Goal: Task Accomplishment & Management: Complete application form

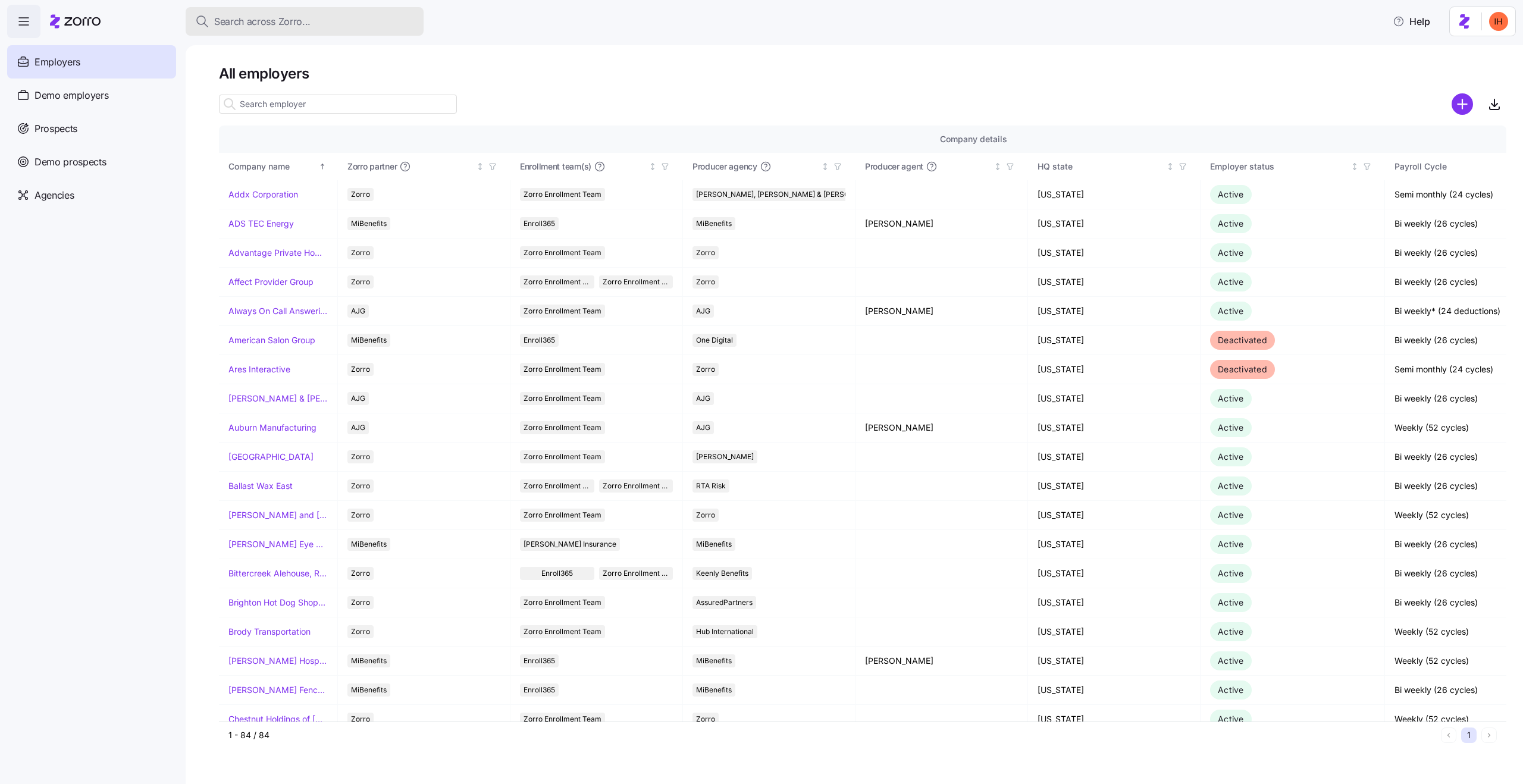
click at [260, 31] on button "Search across Zorro..." at bounding box center [305, 21] width 238 height 28
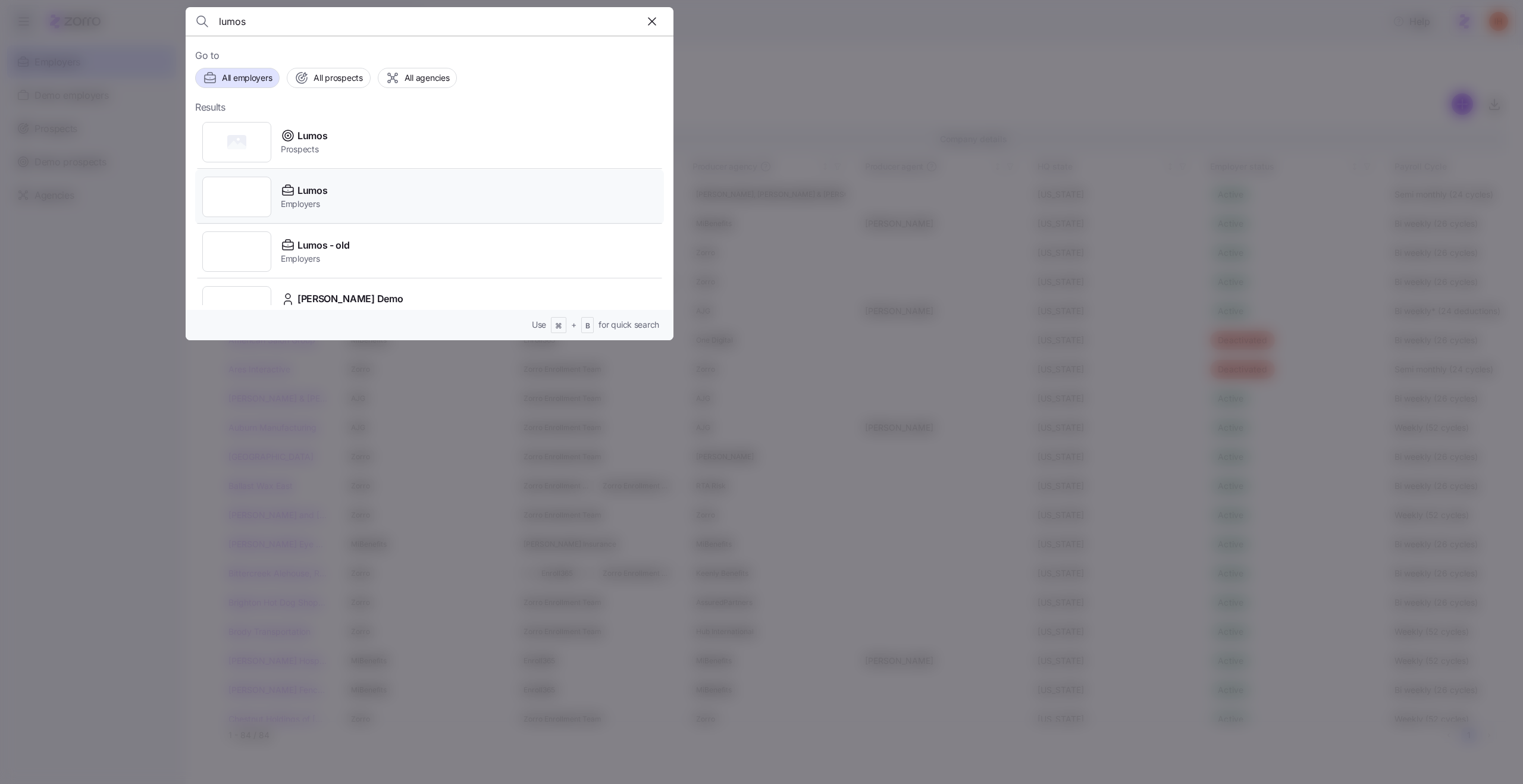
type input "lumos"
click at [365, 207] on div "Lumos Employers" at bounding box center [430, 197] width 469 height 54
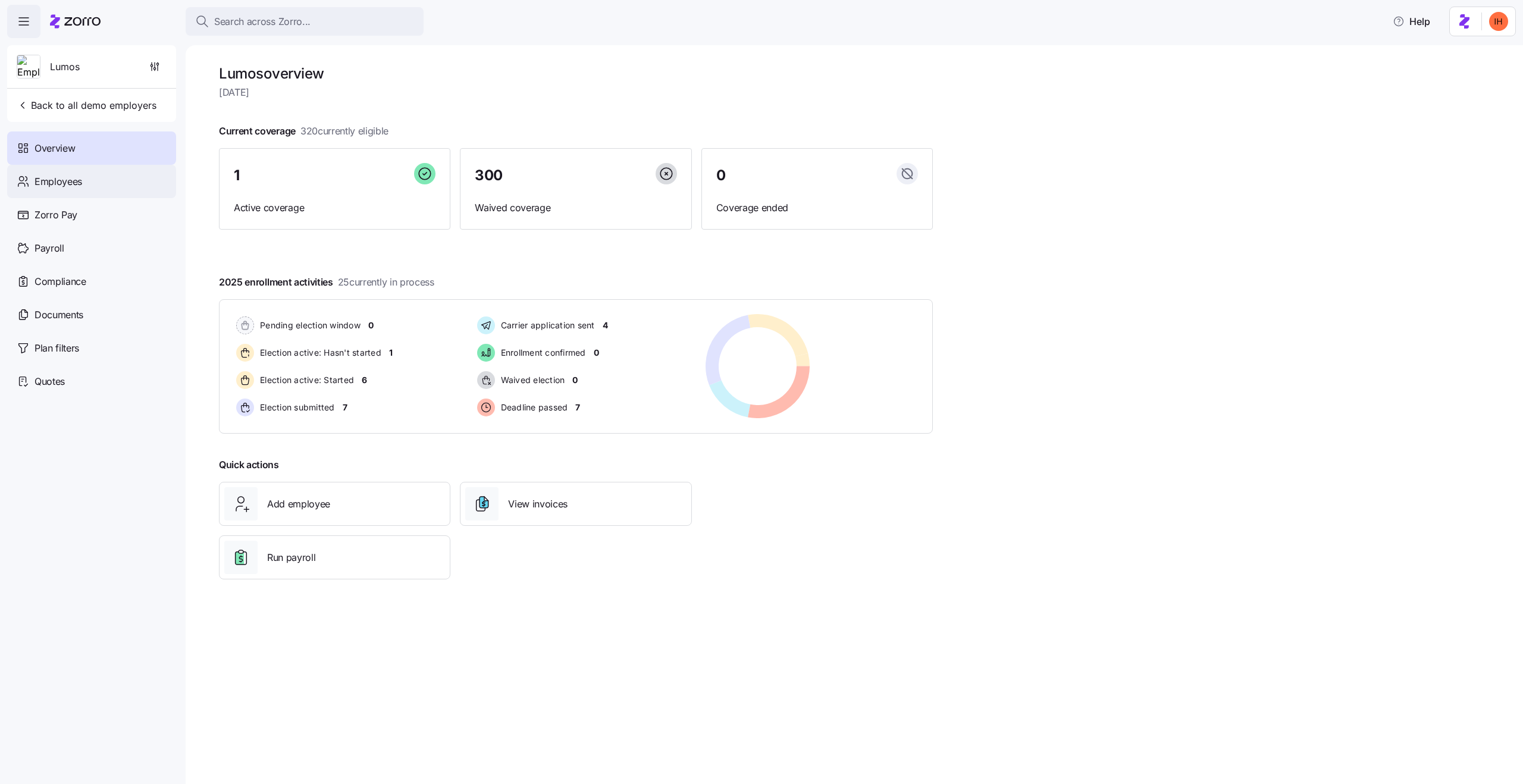
click at [86, 180] on div "Employees" at bounding box center [91, 181] width 169 height 33
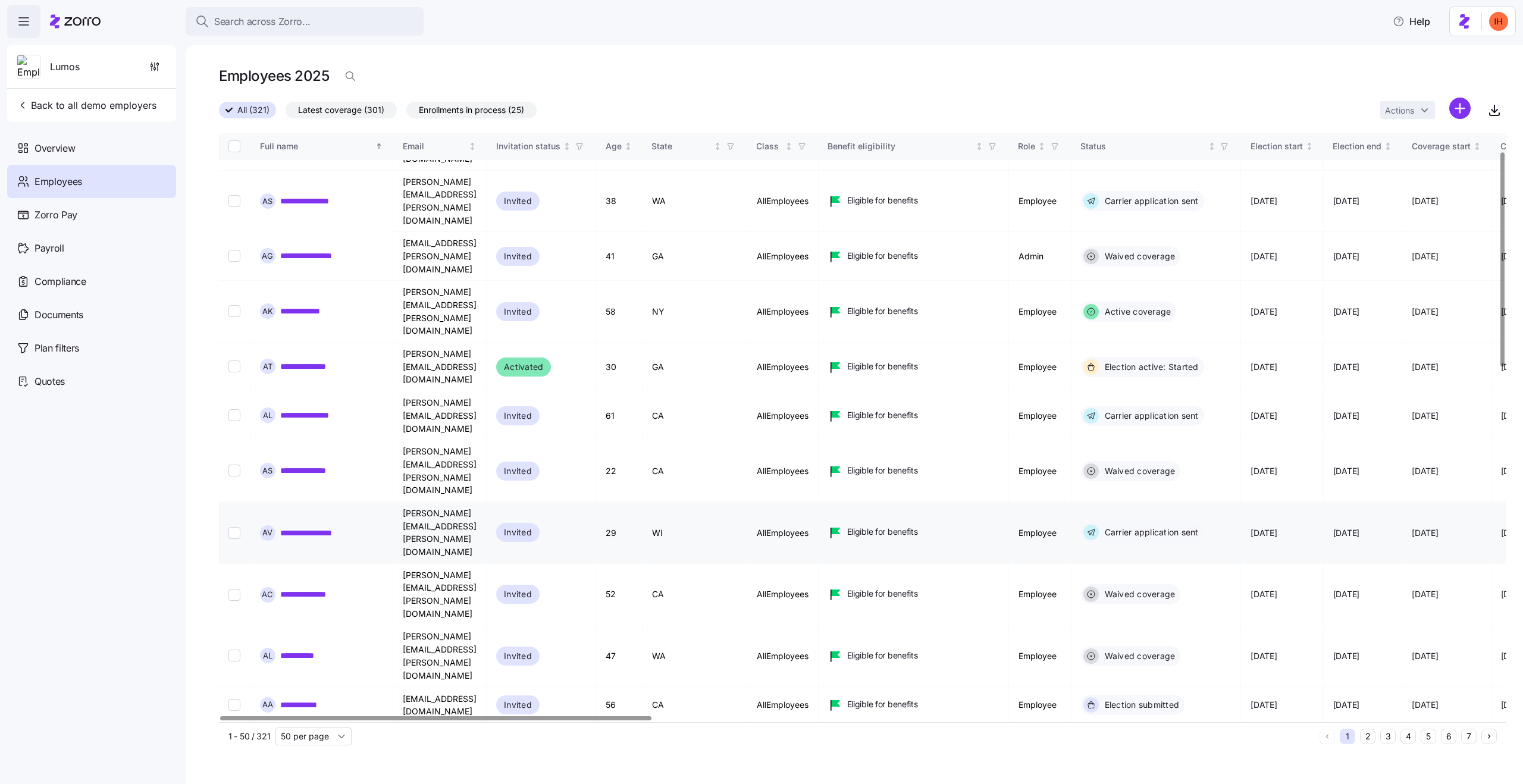
scroll to position [52, 0]
click at [313, 359] on link "**********" at bounding box center [305, 365] width 52 height 12
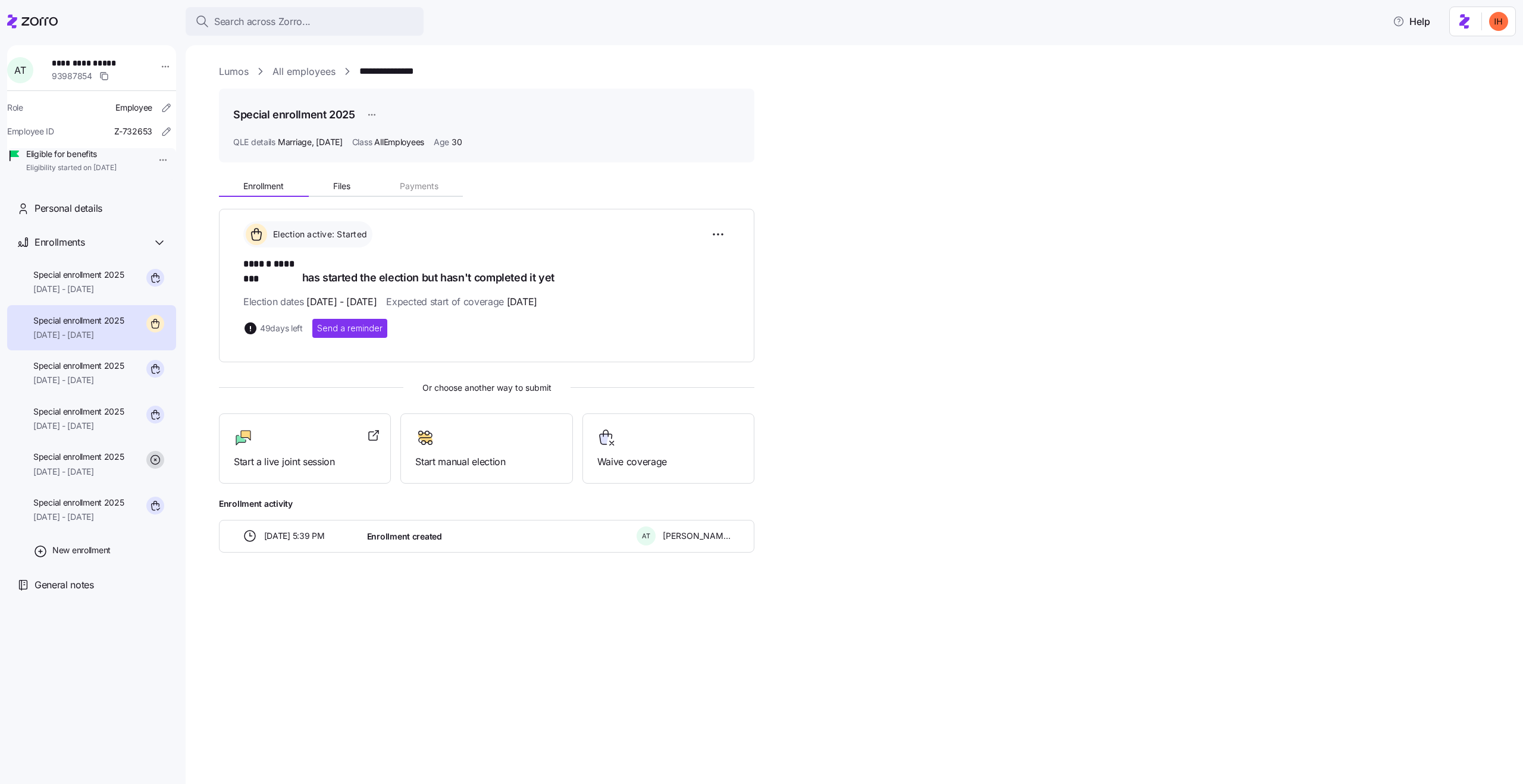
click at [219, 325] on div "Election active: Started ****** ******** has started the election but hasn't co…" at bounding box center [487, 286] width 535 height 154
click at [271, 457] on div "Start a live joint session" at bounding box center [305, 449] width 172 height 71
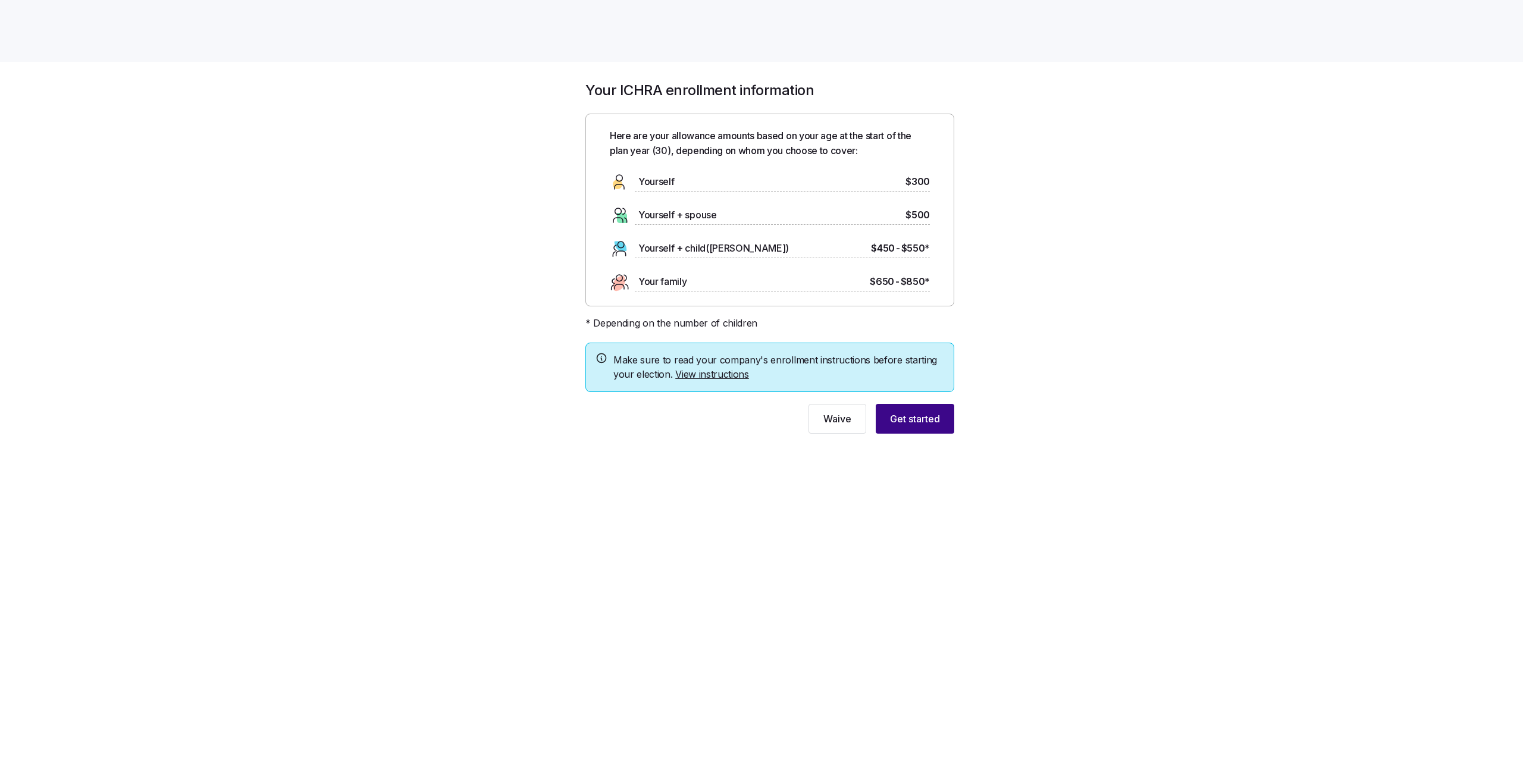
click at [904, 427] on button "Get started" at bounding box center [915, 418] width 78 height 30
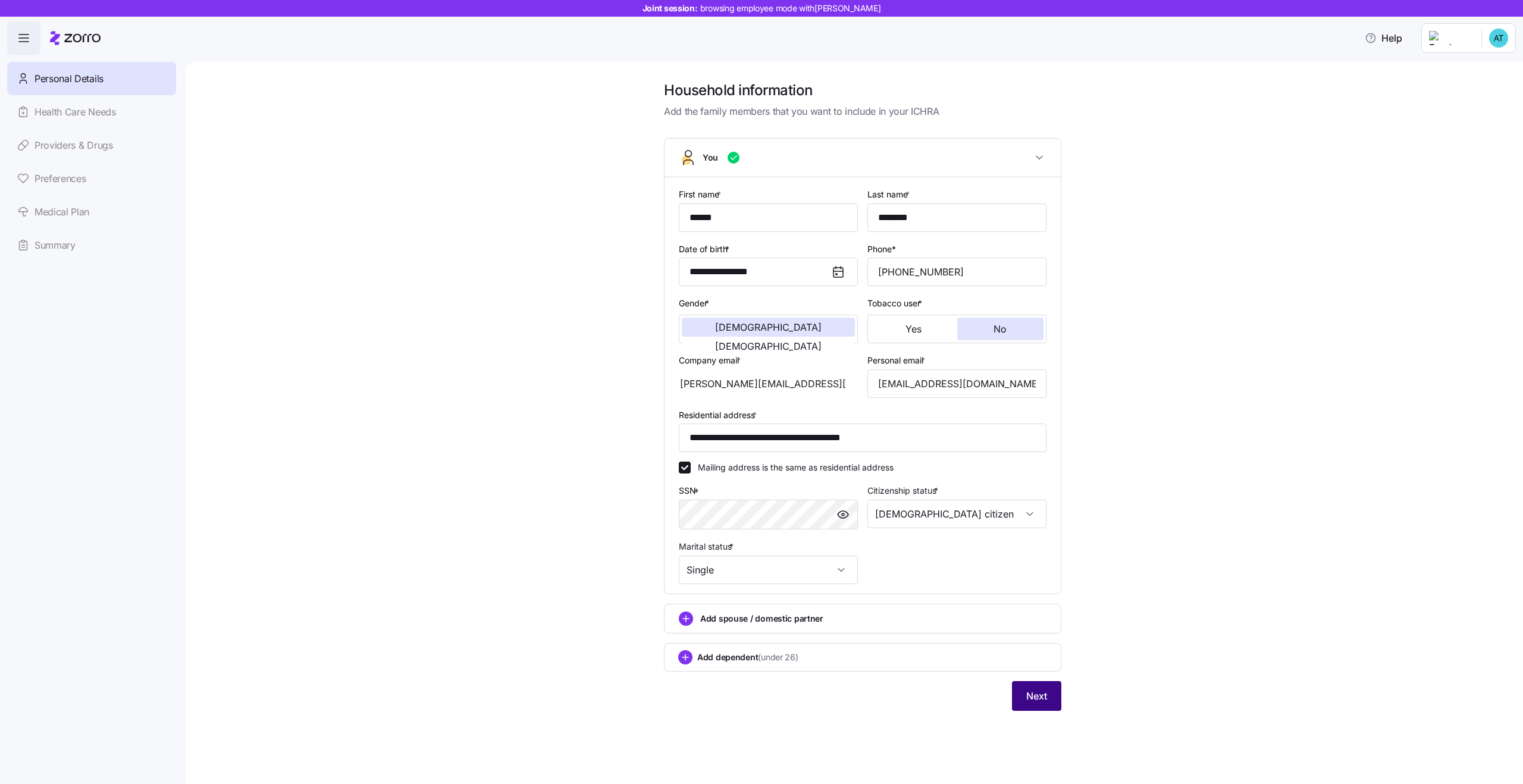
click at [1038, 703] on button "Next" at bounding box center [1036, 696] width 49 height 30
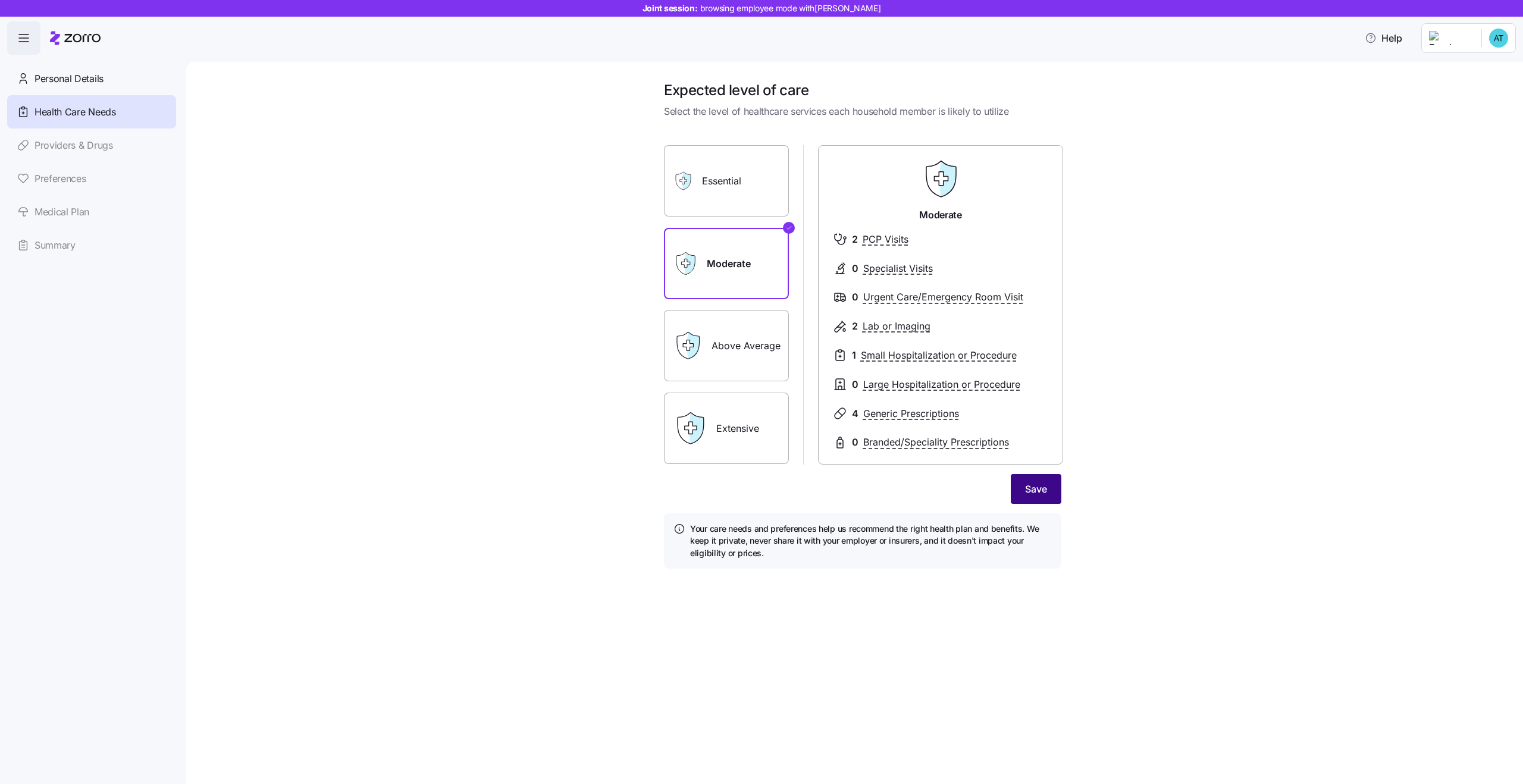
click at [1046, 495] on span "Save" at bounding box center [1036, 489] width 22 height 15
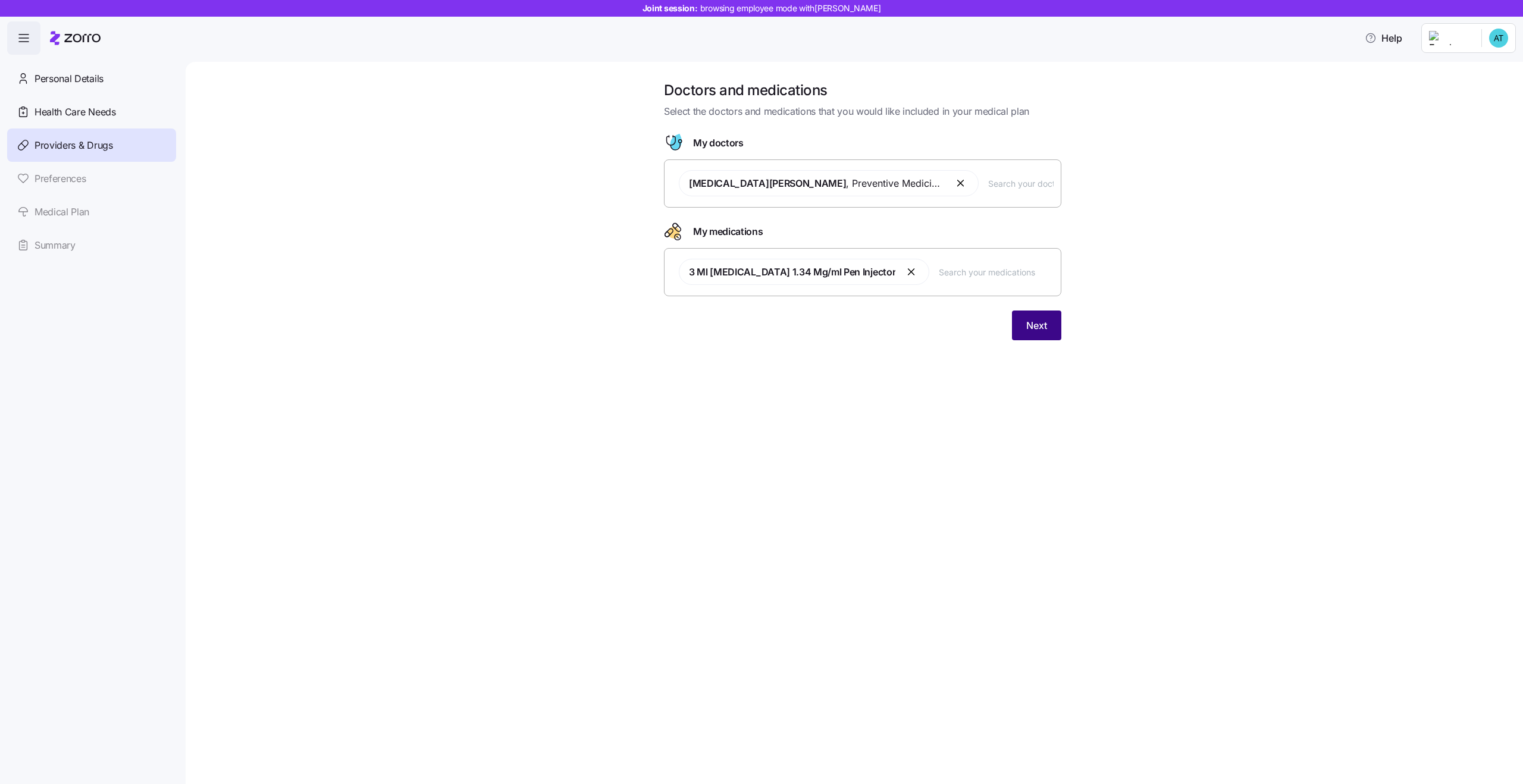
click at [1033, 315] on button "Next" at bounding box center [1036, 325] width 49 height 30
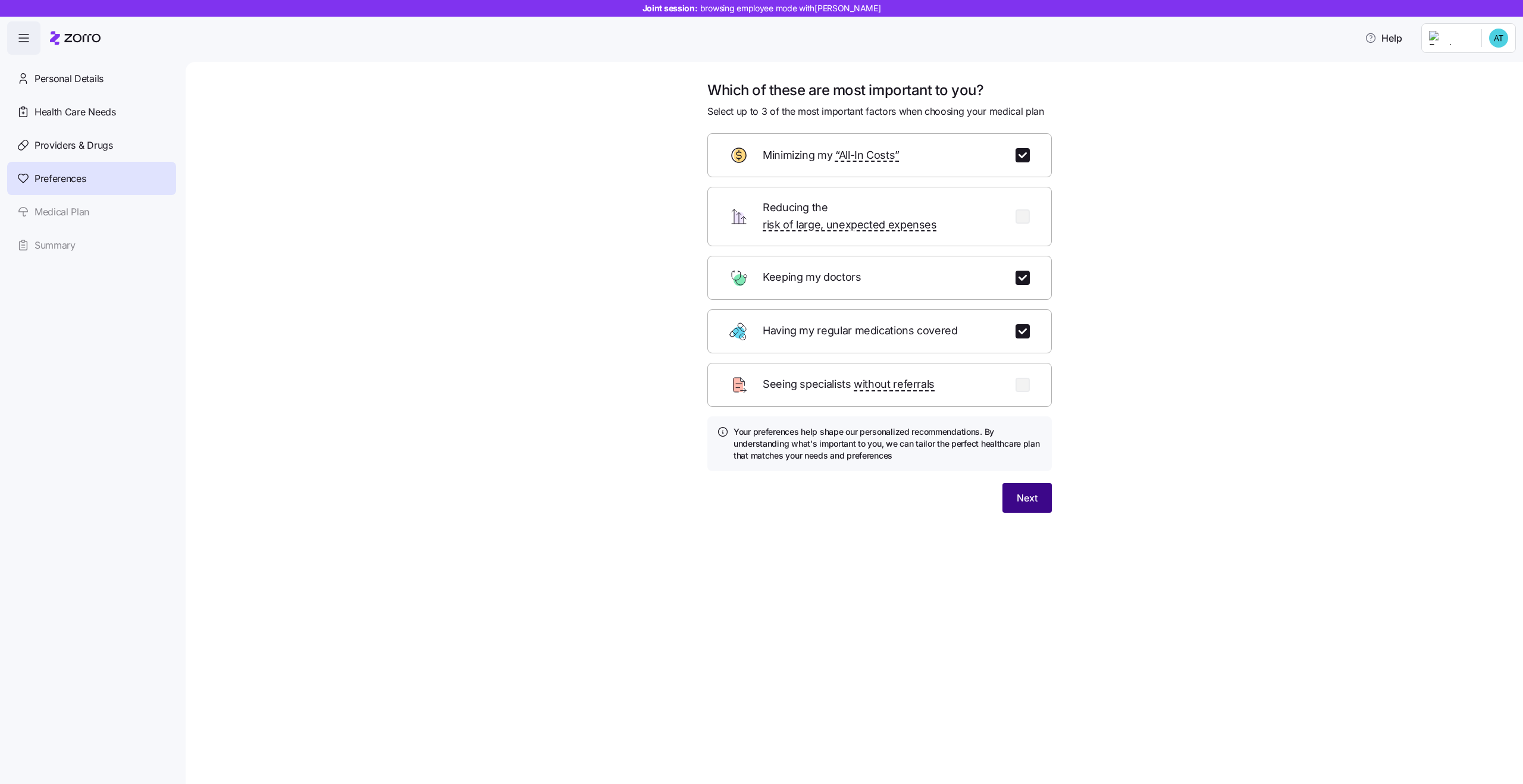
click at [1040, 485] on button "Next" at bounding box center [1027, 498] width 49 height 30
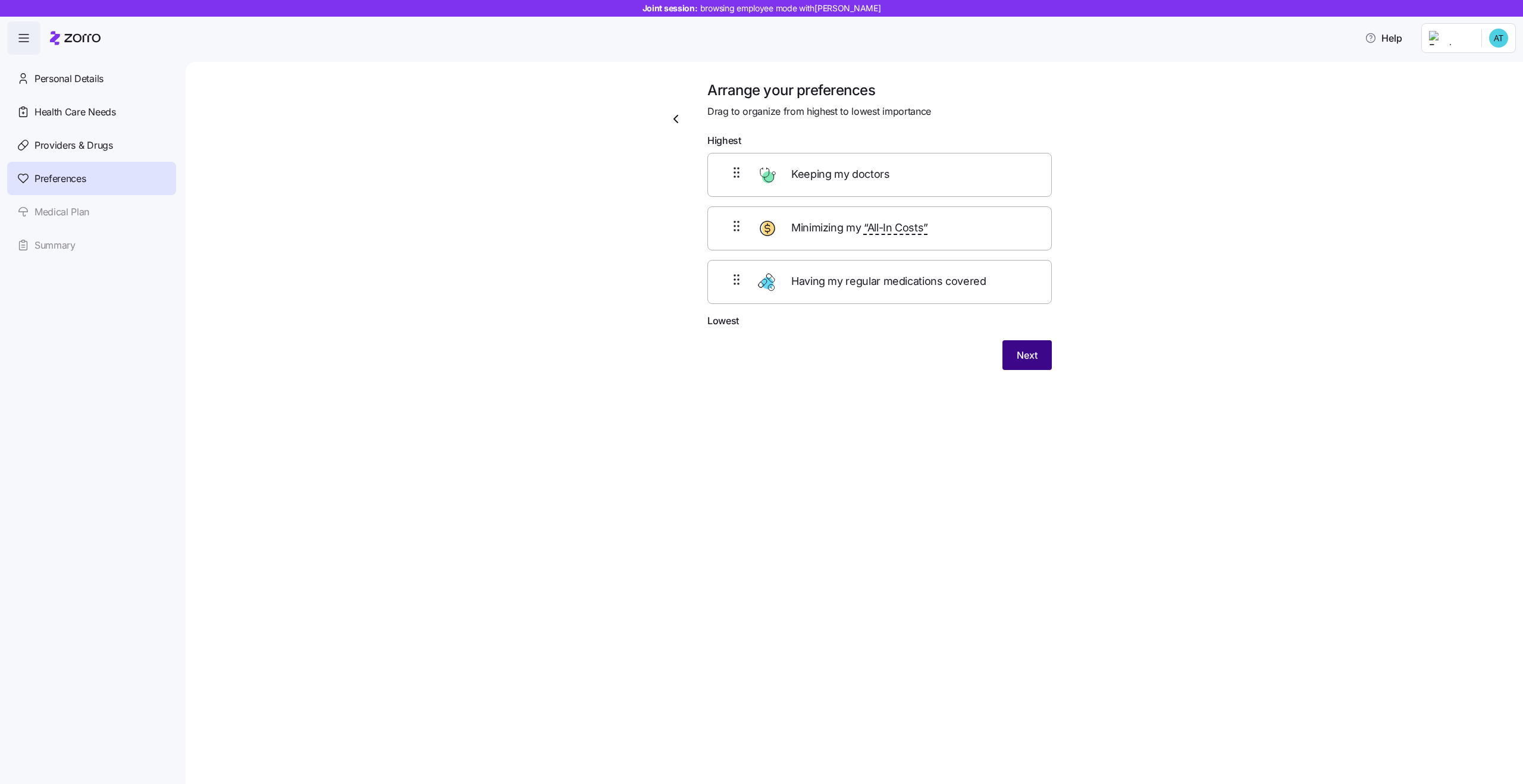
click at [1022, 357] on span "Next" at bounding box center [1027, 355] width 21 height 15
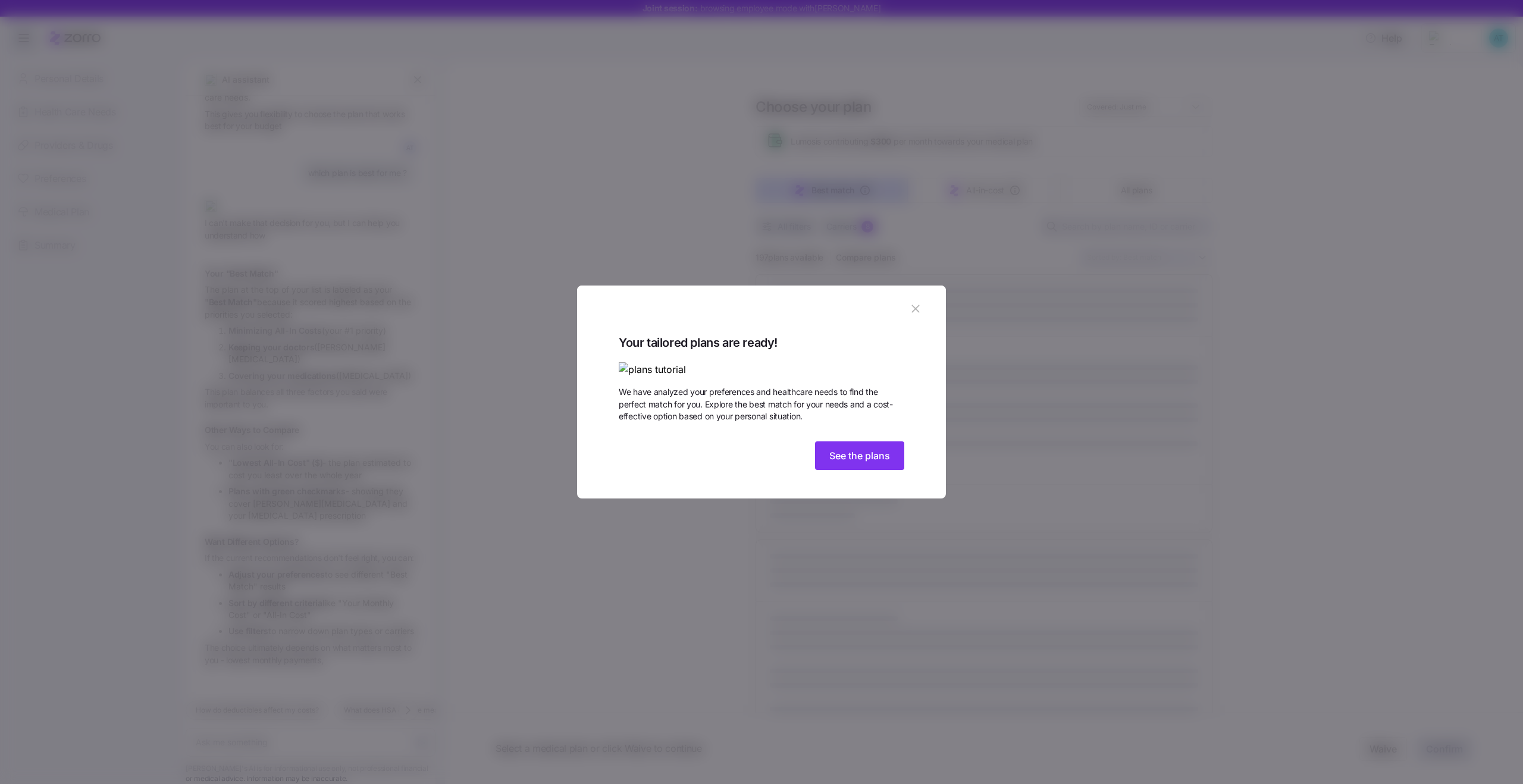
scroll to position [608, 0]
click at [913, 305] on icon "button" at bounding box center [915, 309] width 8 height 8
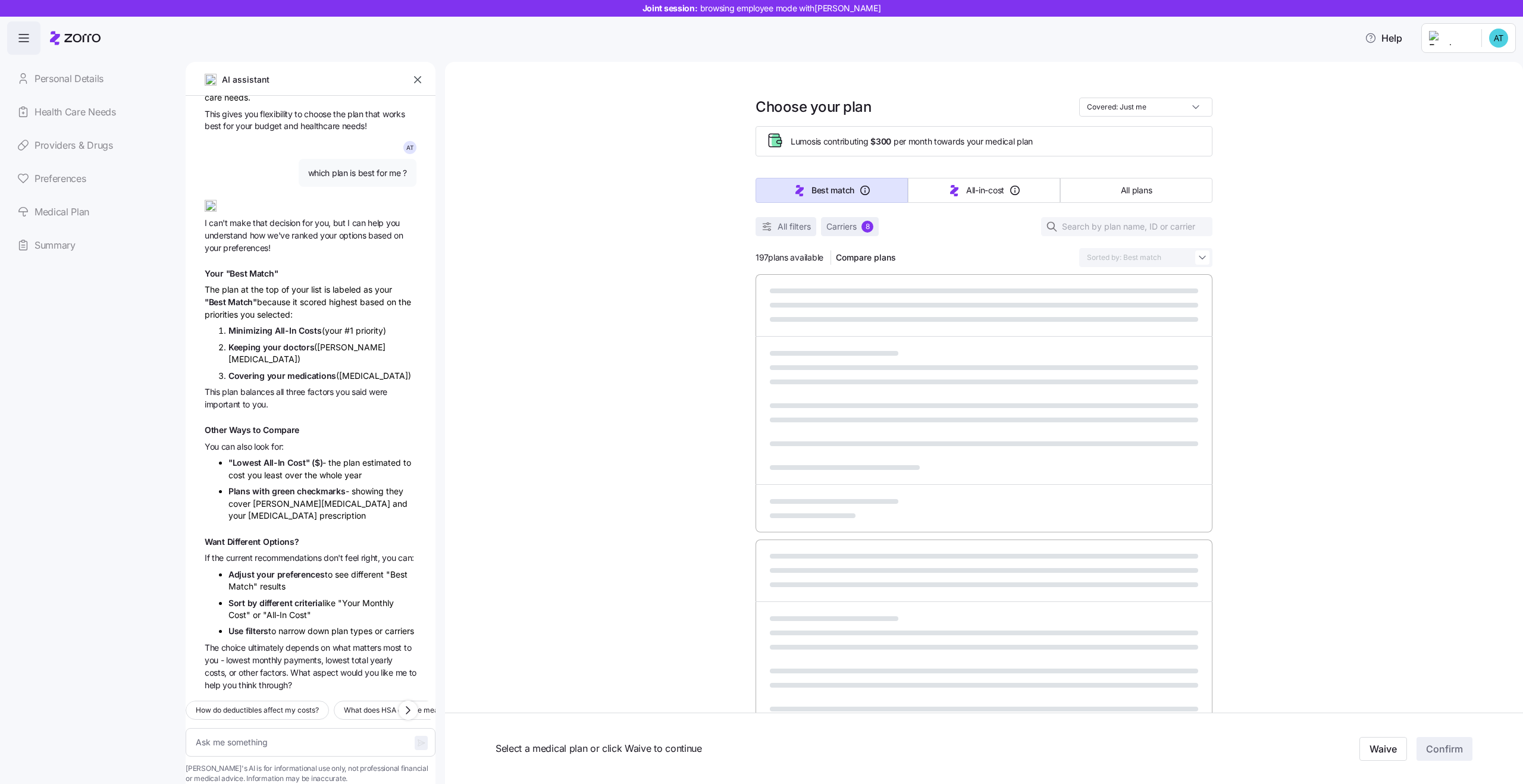
scroll to position [70, 0]
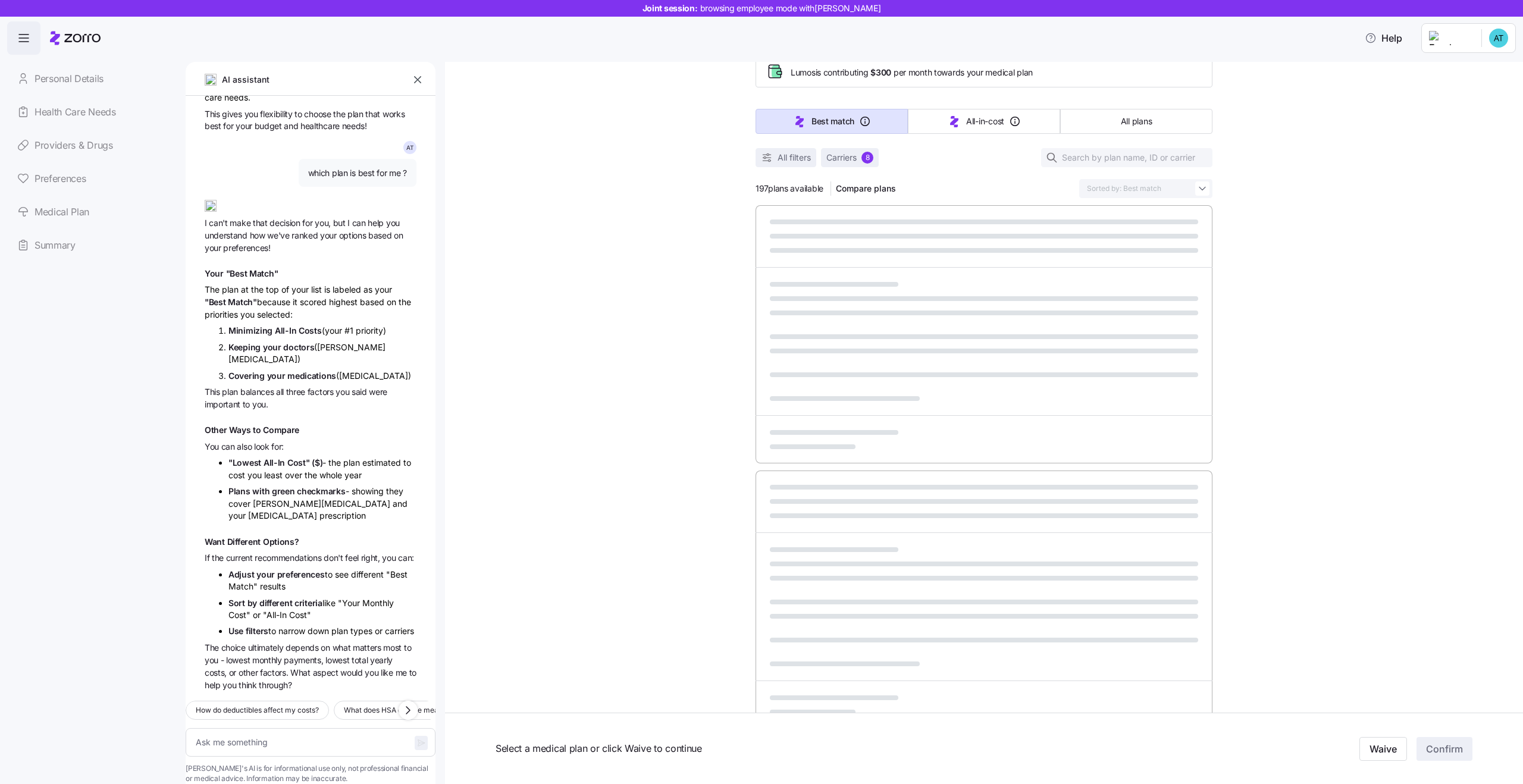
type textarea "x"
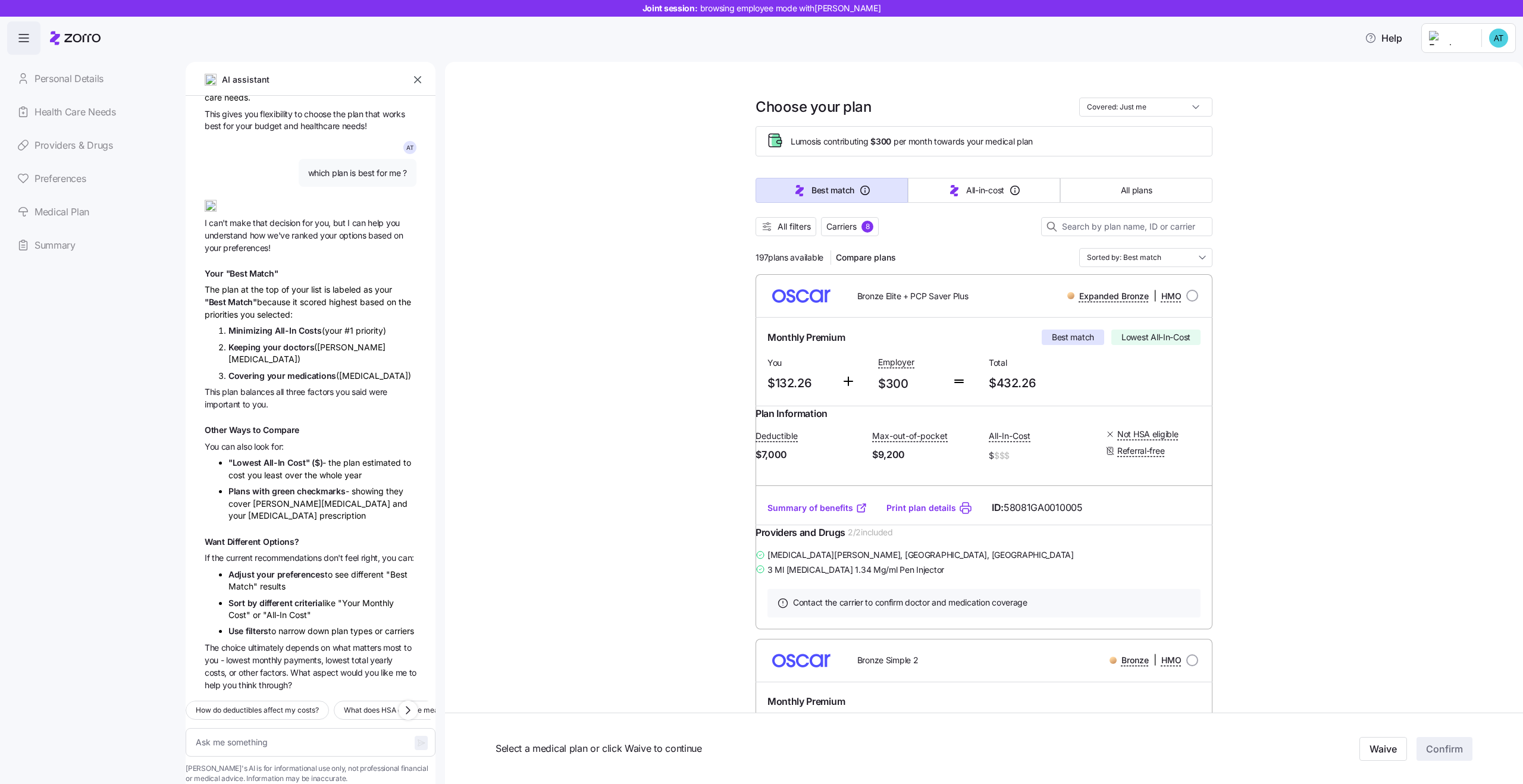
scroll to position [608, 0]
